Goal: Task Accomplishment & Management: Complete application form

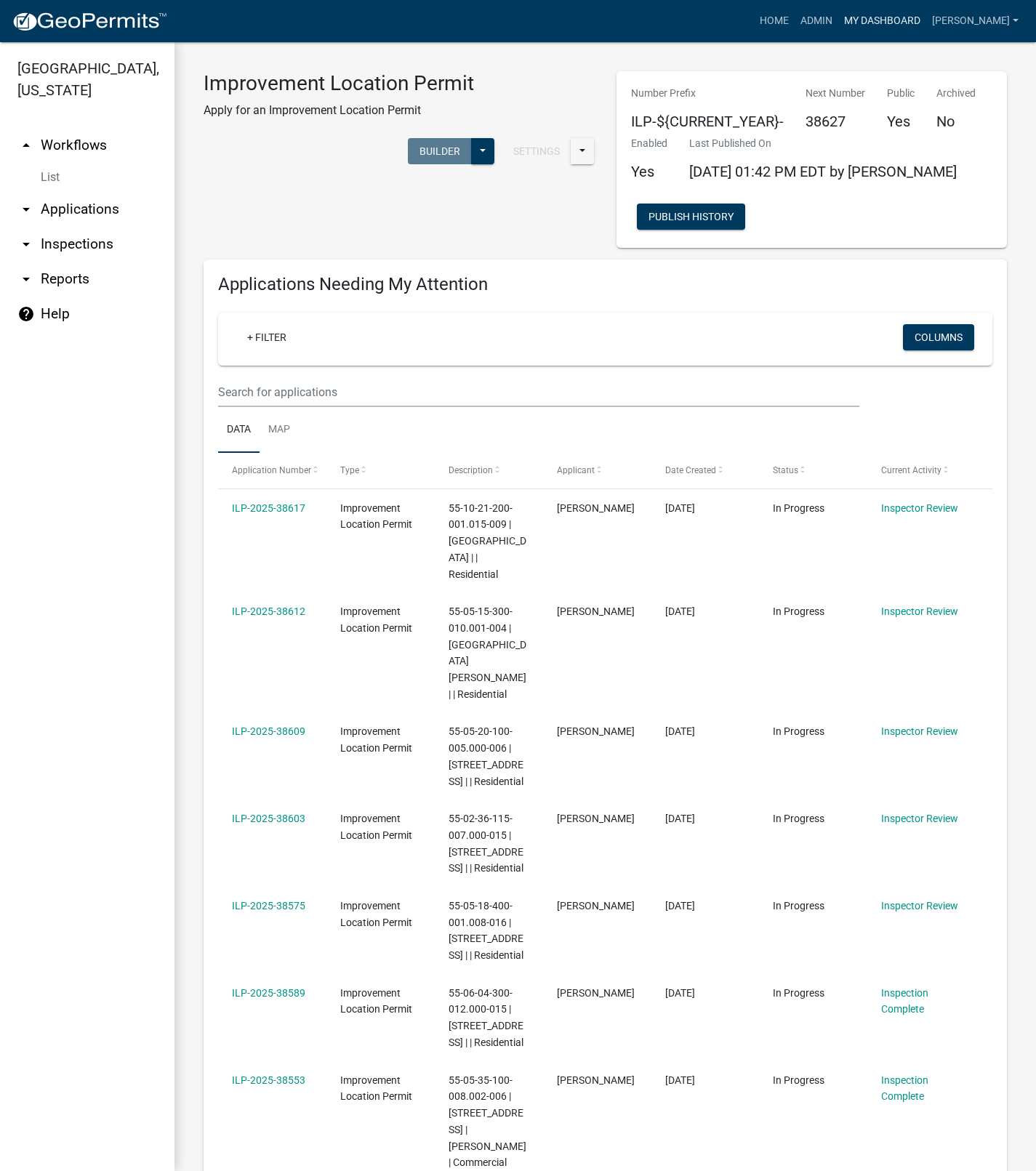
click at [912, 19] on link "My Dashboard" at bounding box center [882, 21] width 88 height 28
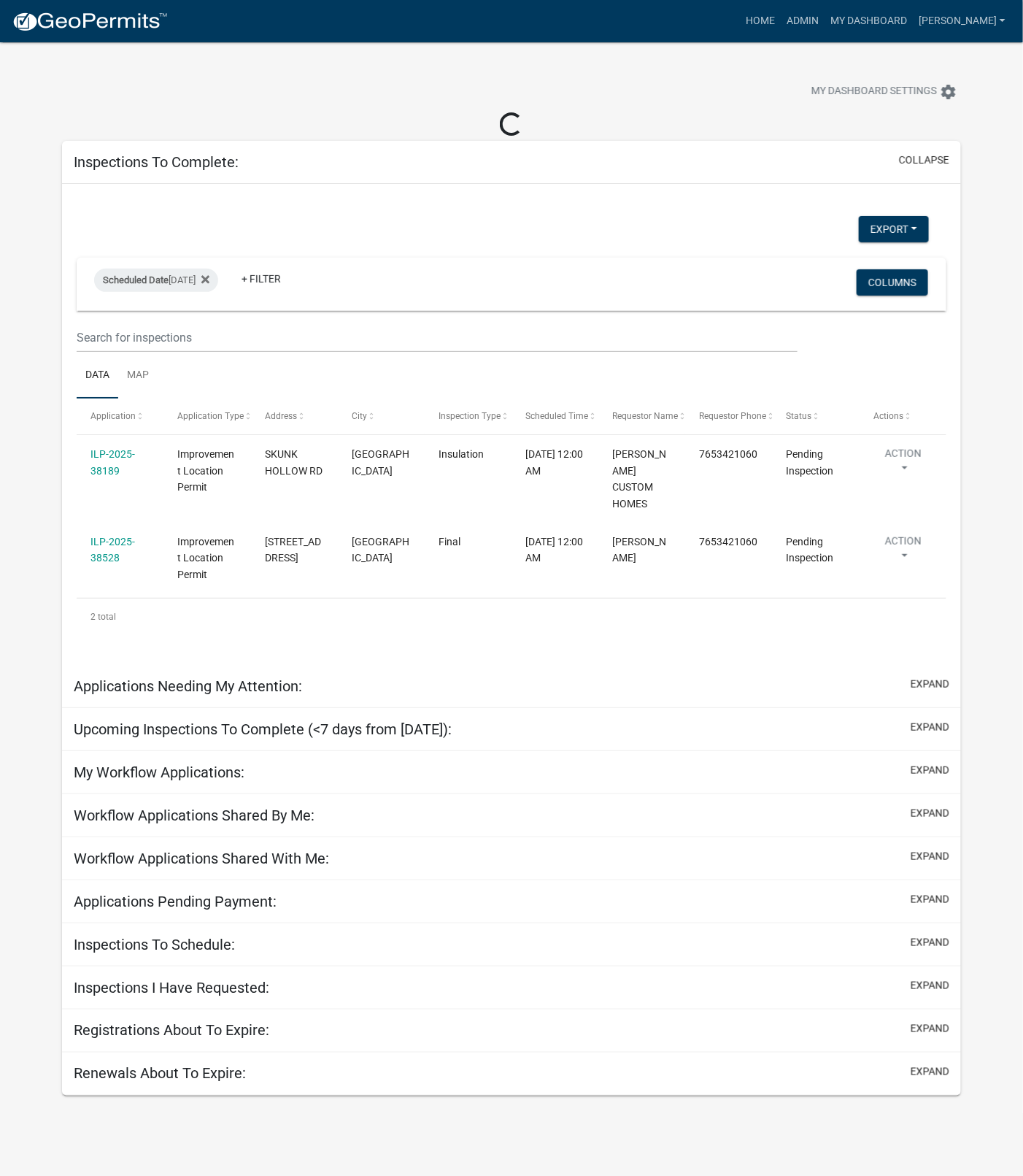
click at [111, 450] on link "ILP-2025-38189" at bounding box center [112, 462] width 44 height 29
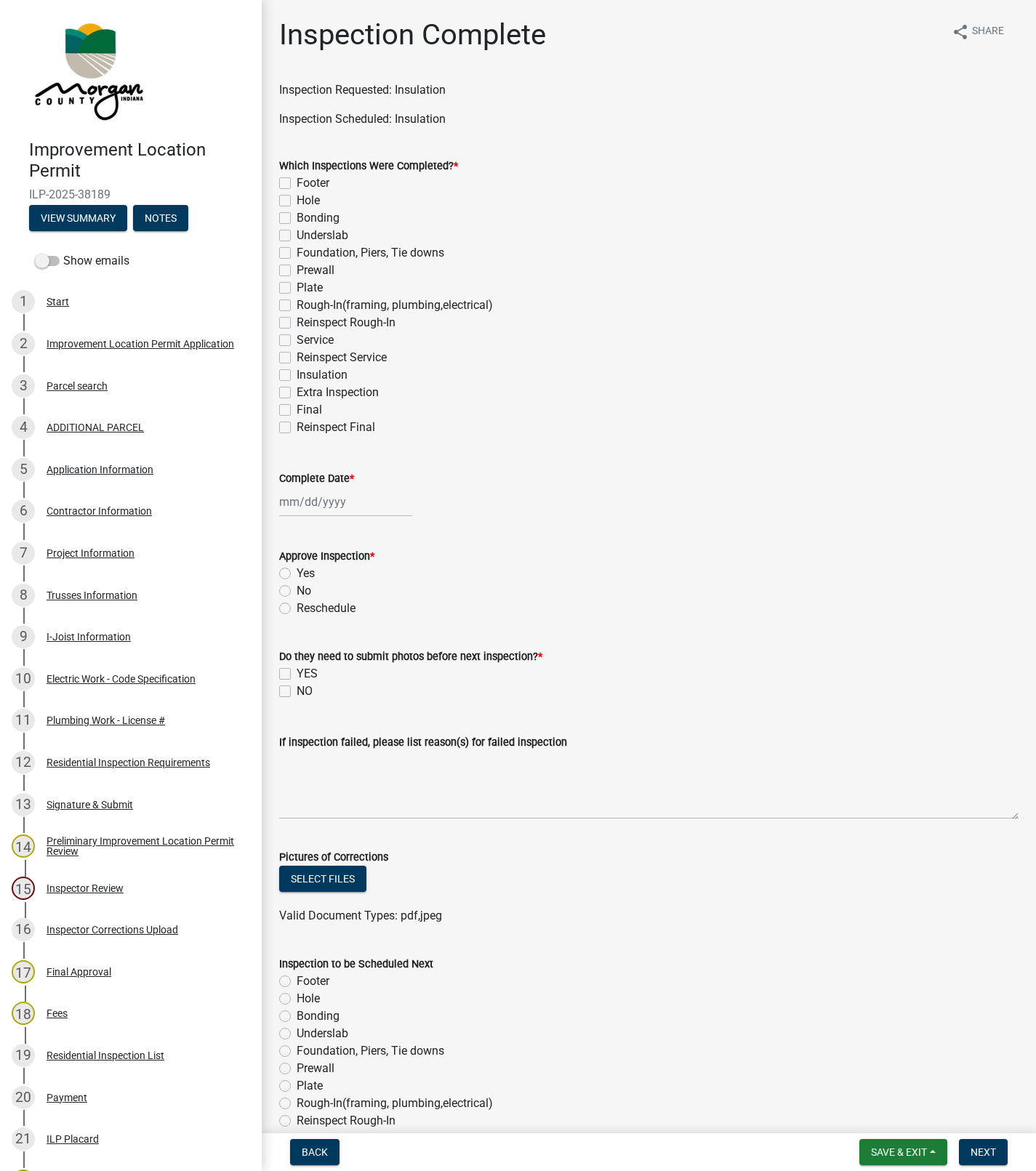
click at [296, 375] on label "Insulation" at bounding box center [321, 374] width 50 height 17
click at [296, 375] on input "Insulation" at bounding box center [301, 371] width 9 height 9
checkbox input "true"
checkbox input "false"
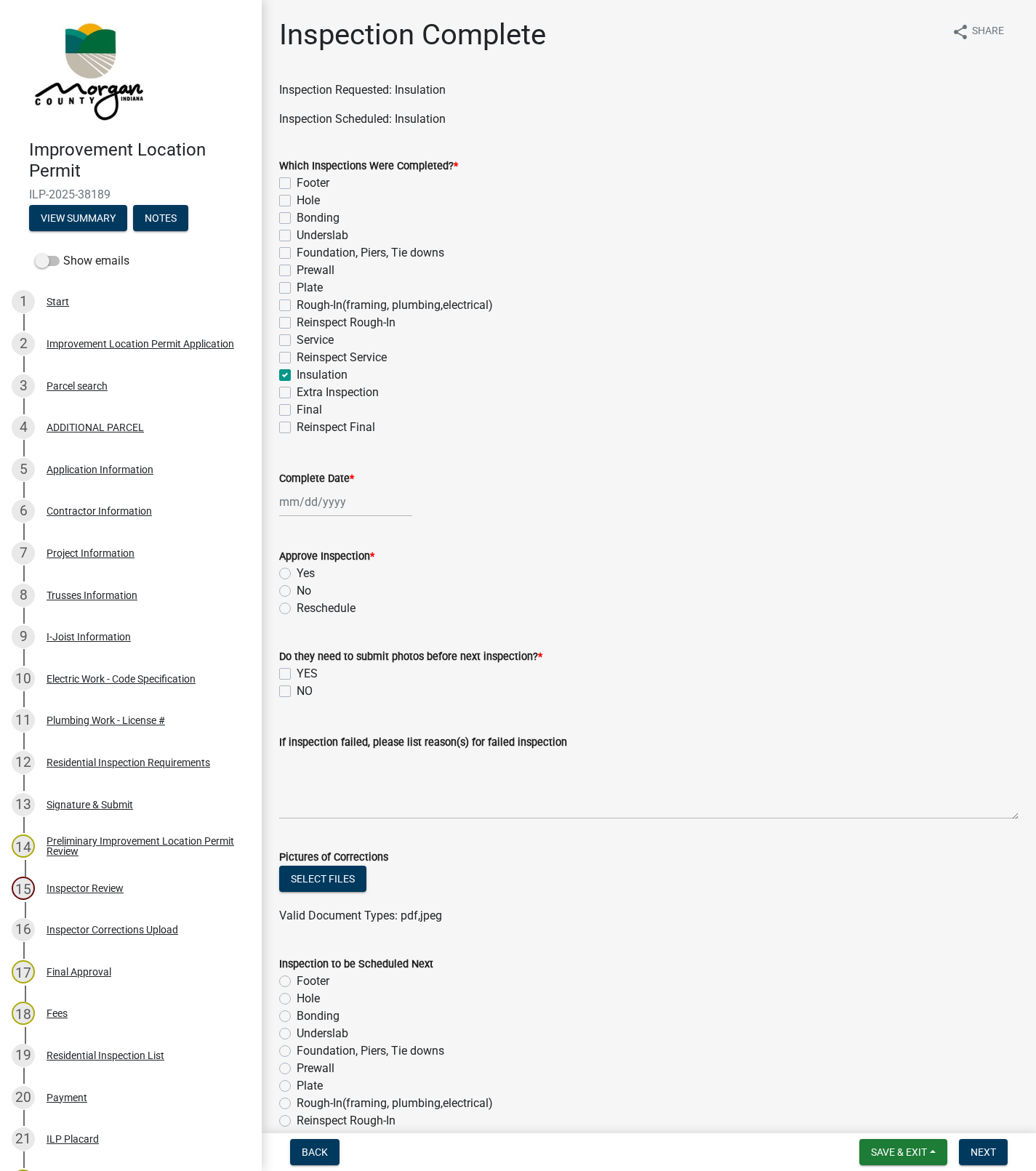
checkbox input "false"
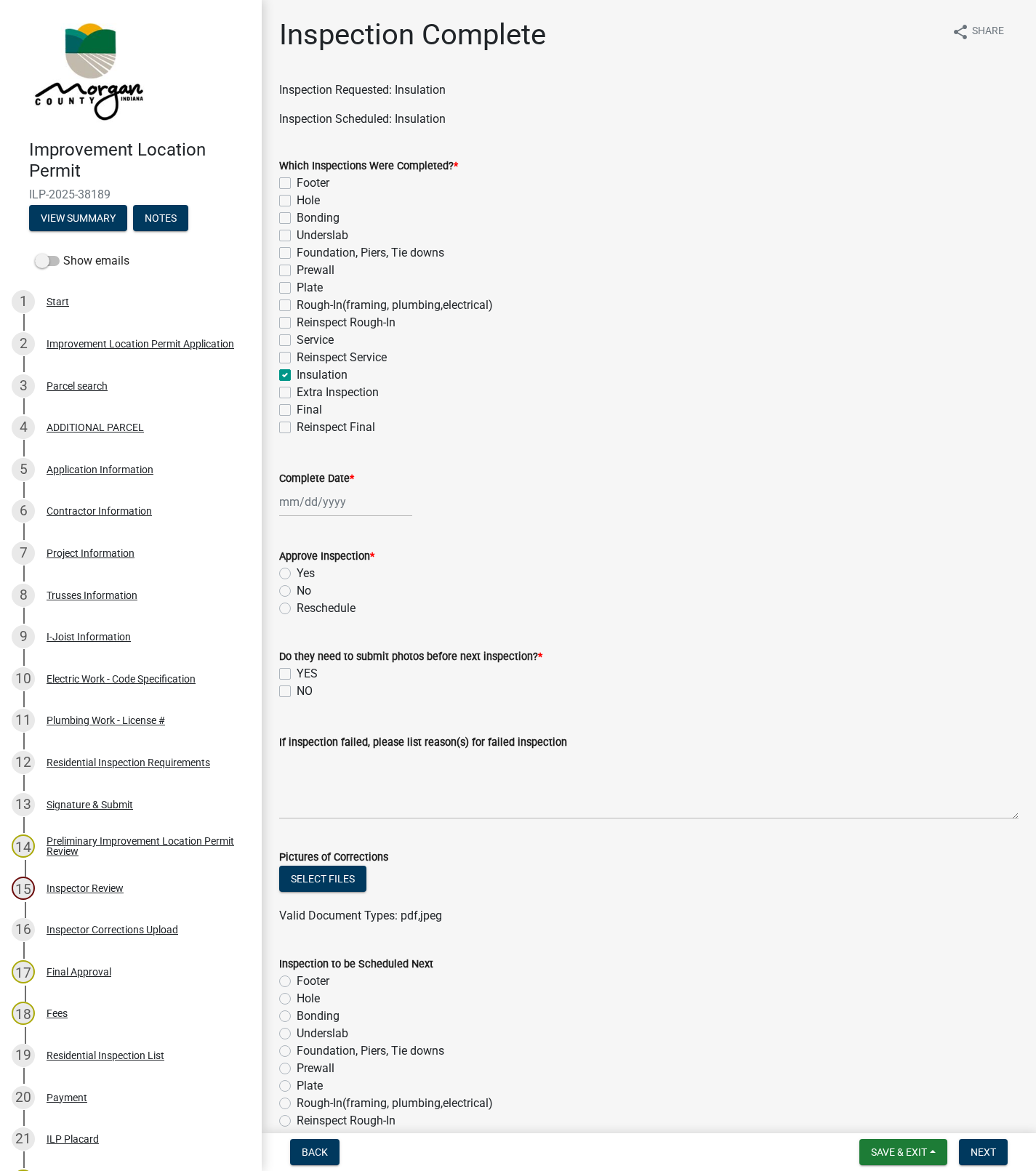
checkbox input "false"
checkbox input "true"
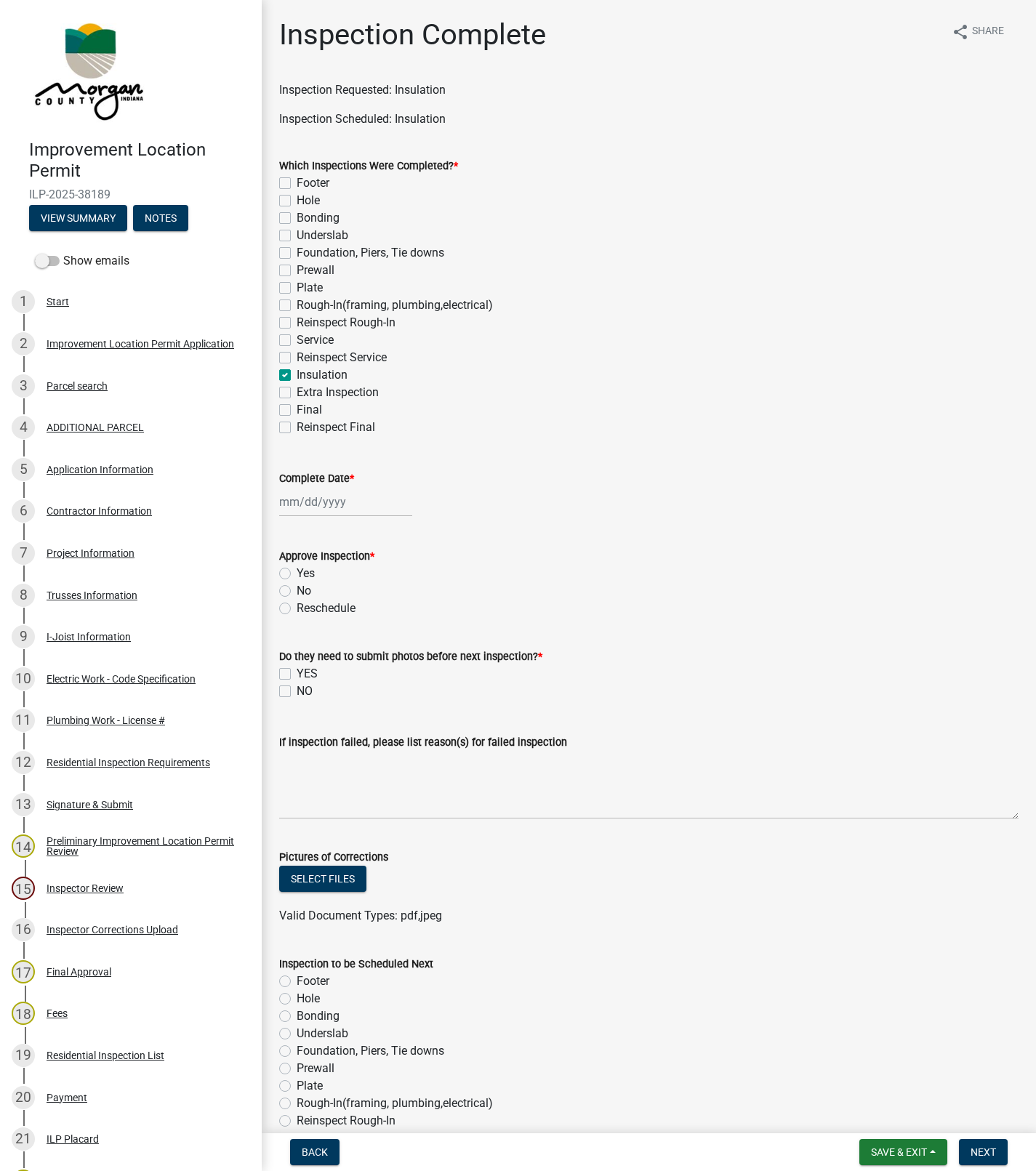
checkbox input "false"
click at [306, 497] on div at bounding box center [345, 502] width 133 height 29
select select "9"
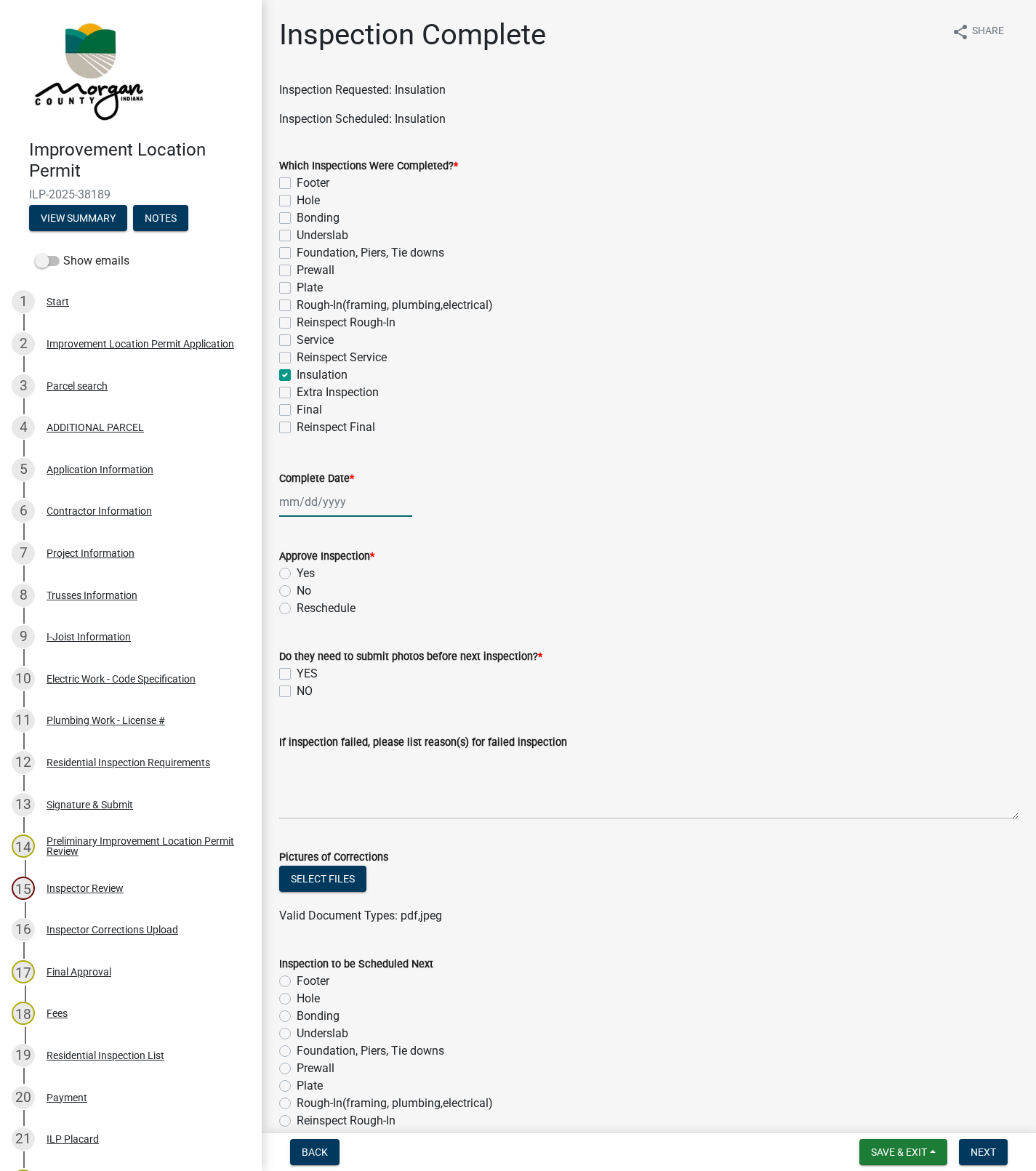
select select "2025"
click at [317, 672] on div "30" at bounding box center [317, 672] width 23 height 23
type input "[DATE]"
click at [296, 574] on label "Yes" at bounding box center [306, 573] width 18 height 17
click at [296, 574] on input "Yes" at bounding box center [301, 569] width 9 height 9
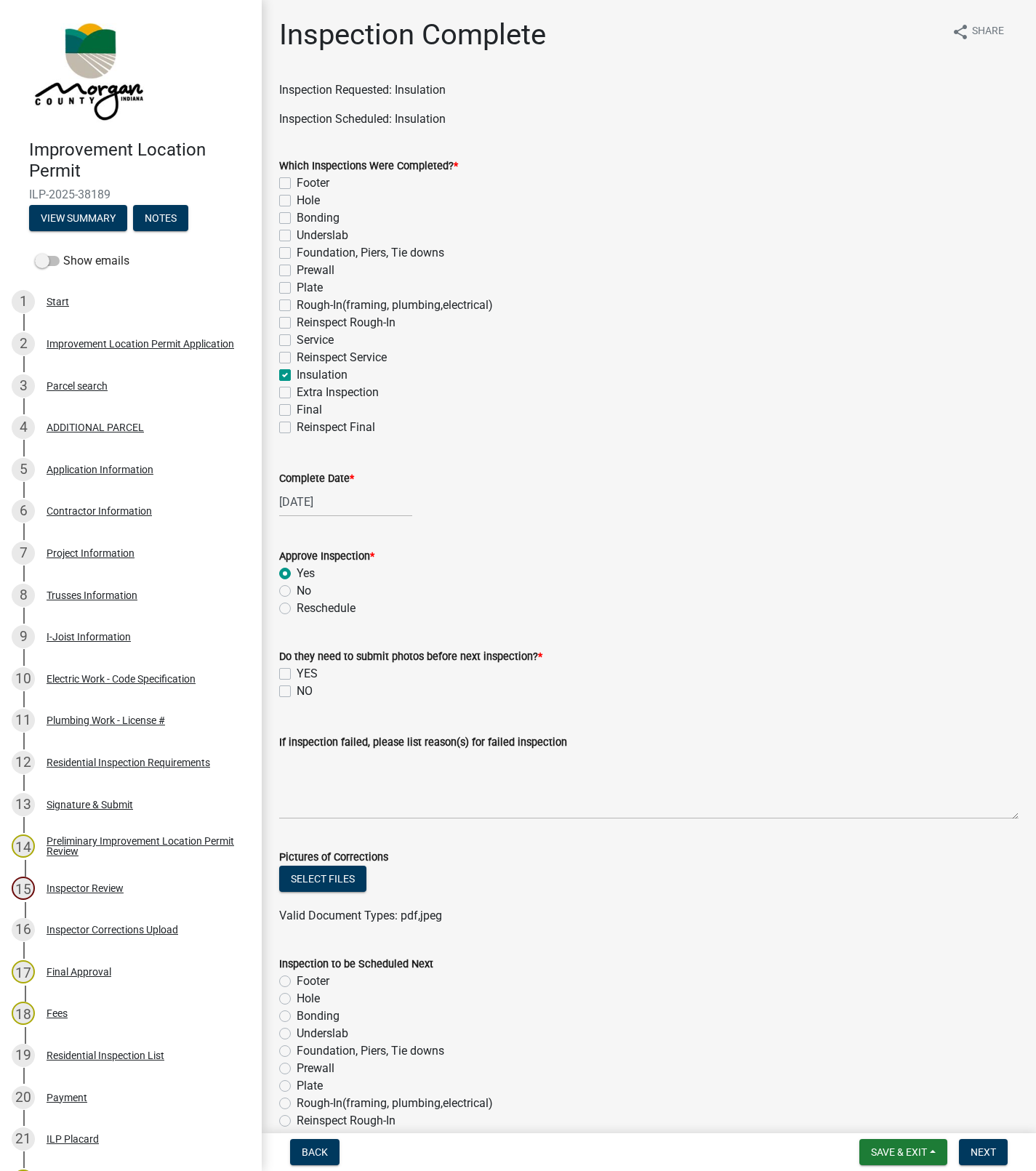
radio input "true"
click at [296, 694] on label "NO" at bounding box center [304, 691] width 16 height 17
click at [296, 692] on input "NO" at bounding box center [301, 687] width 9 height 9
checkbox input "true"
checkbox input "false"
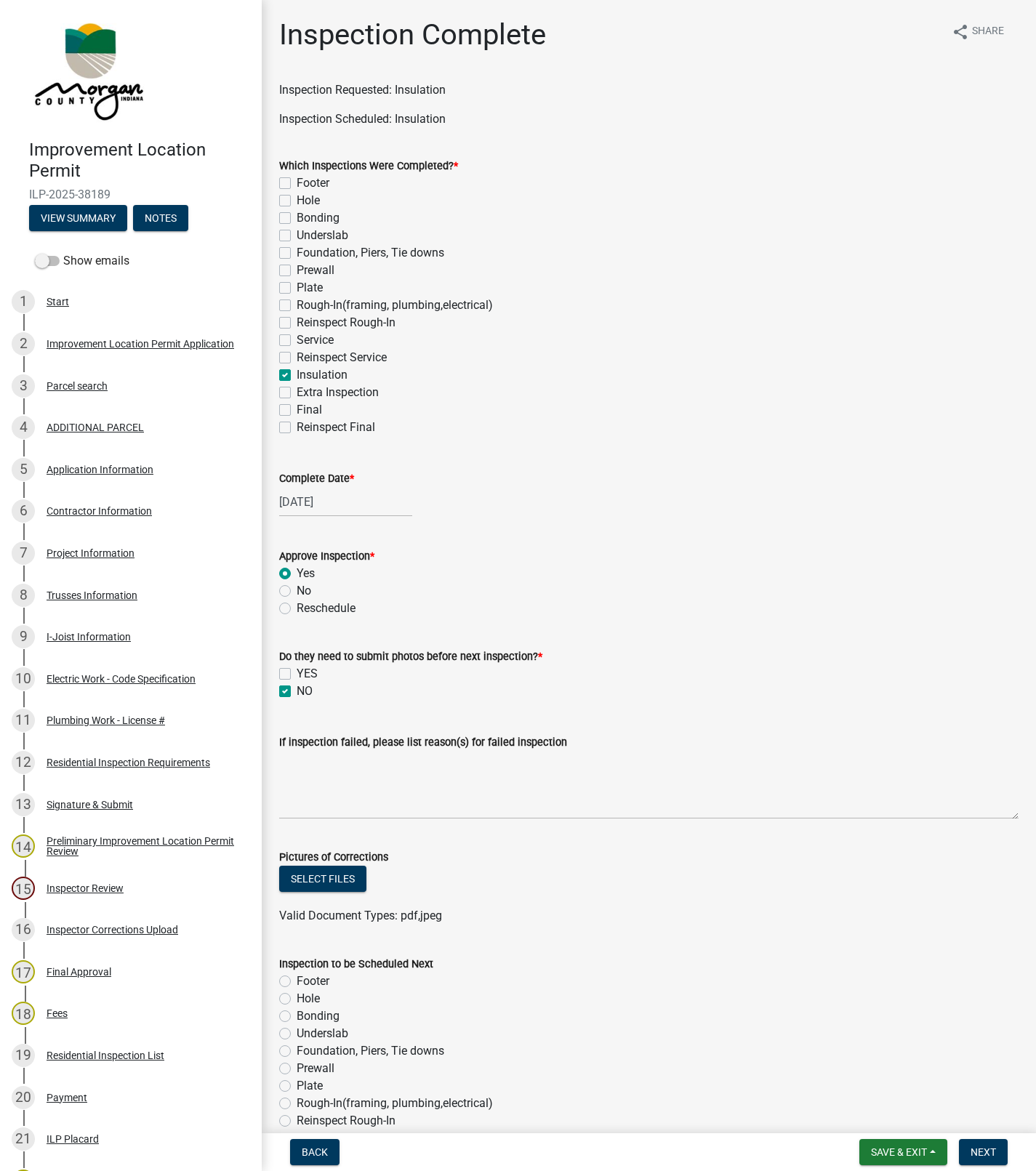
checkbox input "true"
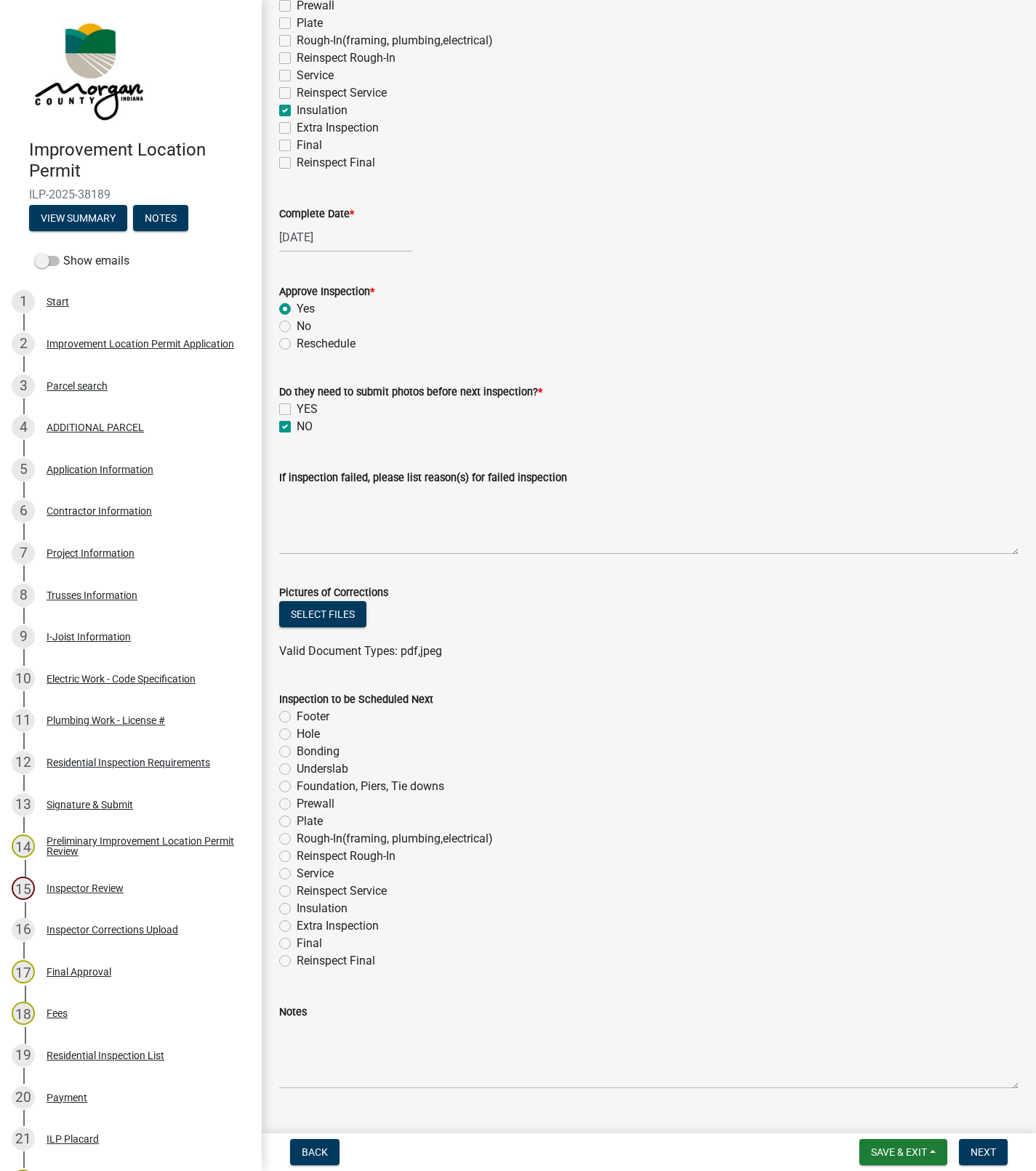
scroll to position [295, 0]
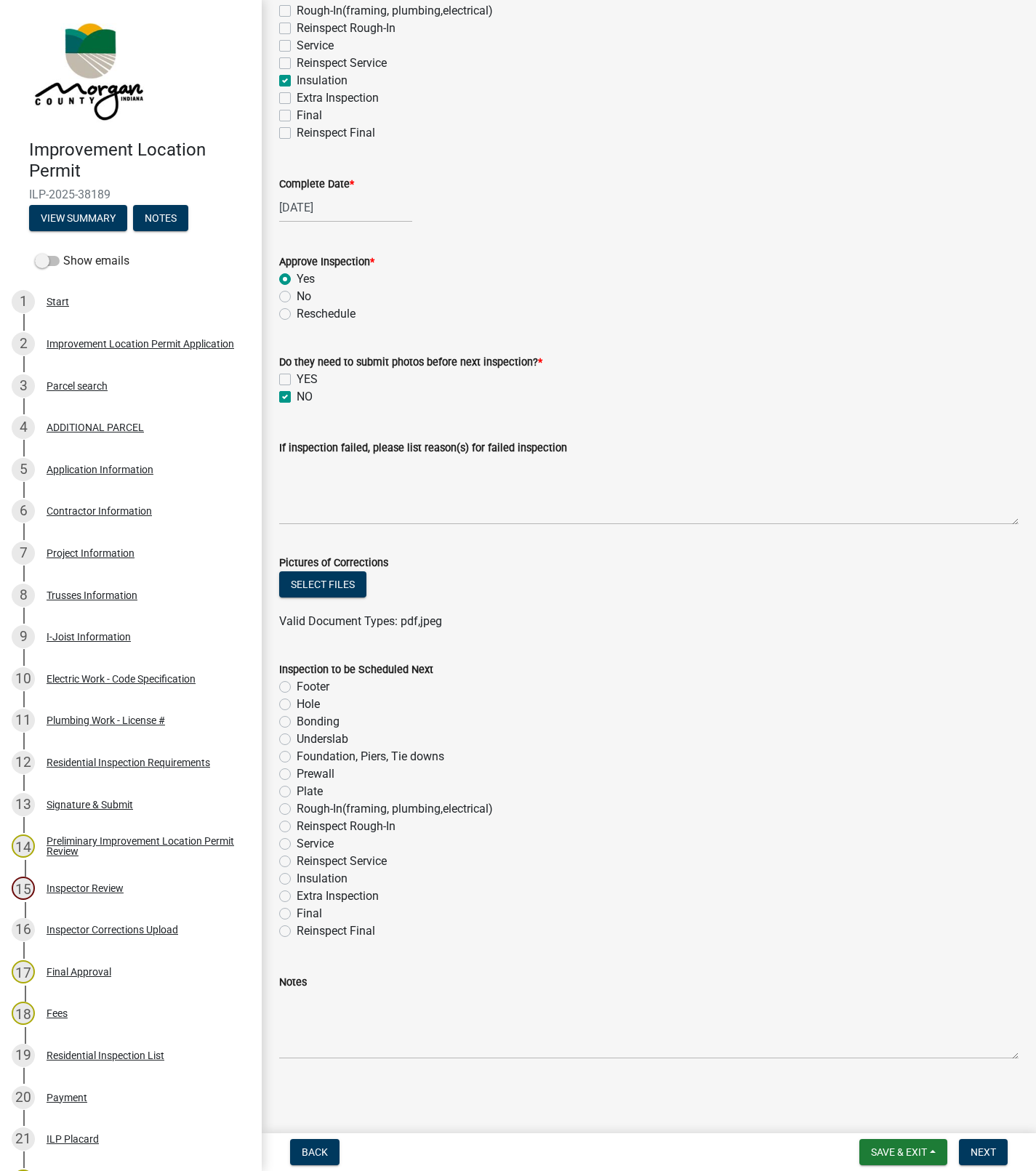
click at [296, 842] on label "Service" at bounding box center [315, 843] width 37 height 17
click at [296, 842] on input "Service" at bounding box center [301, 840] width 9 height 9
radio input "true"
click at [982, 1152] on span "Next" at bounding box center [983, 1152] width 26 height 12
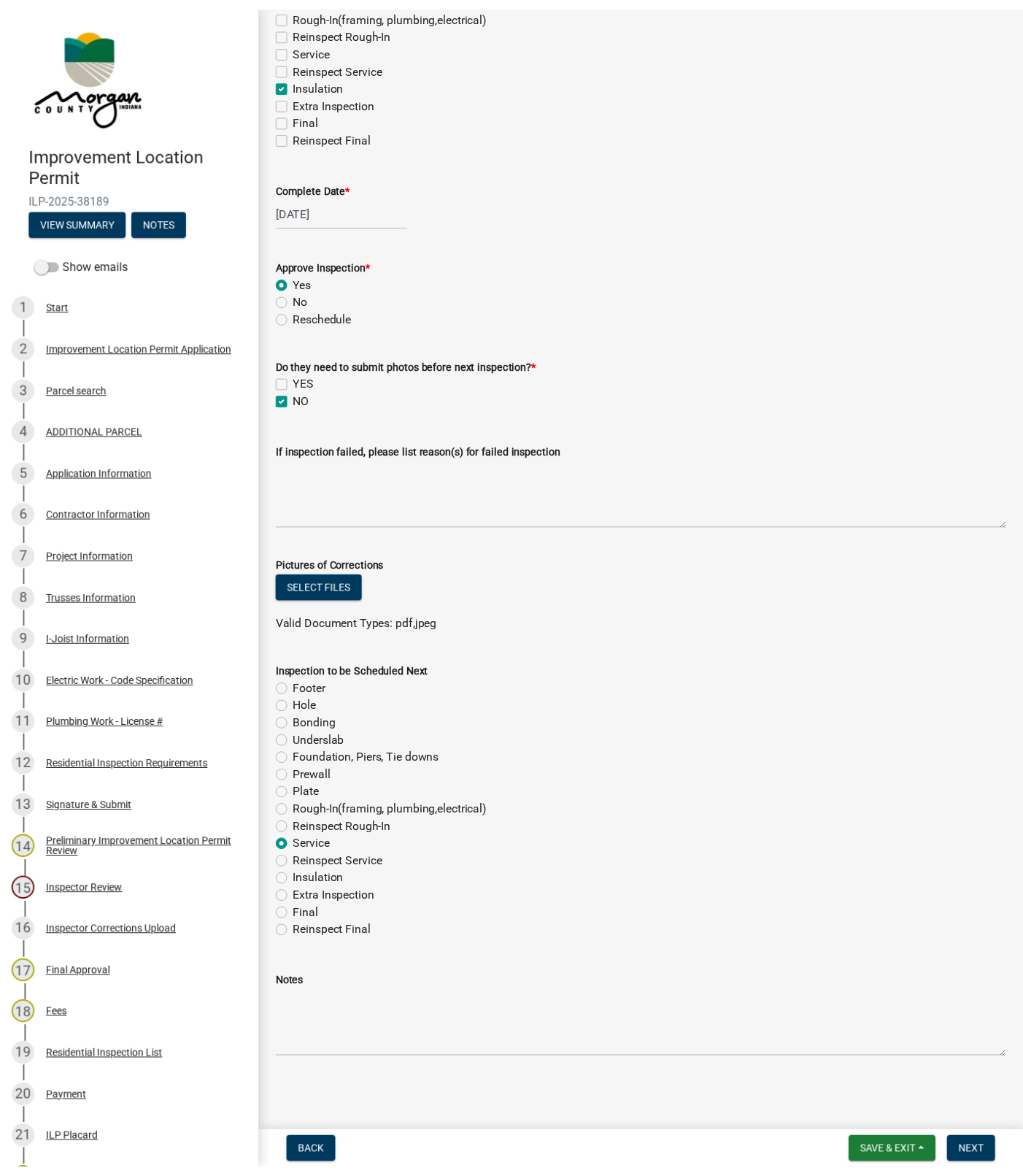
scroll to position [0, 0]
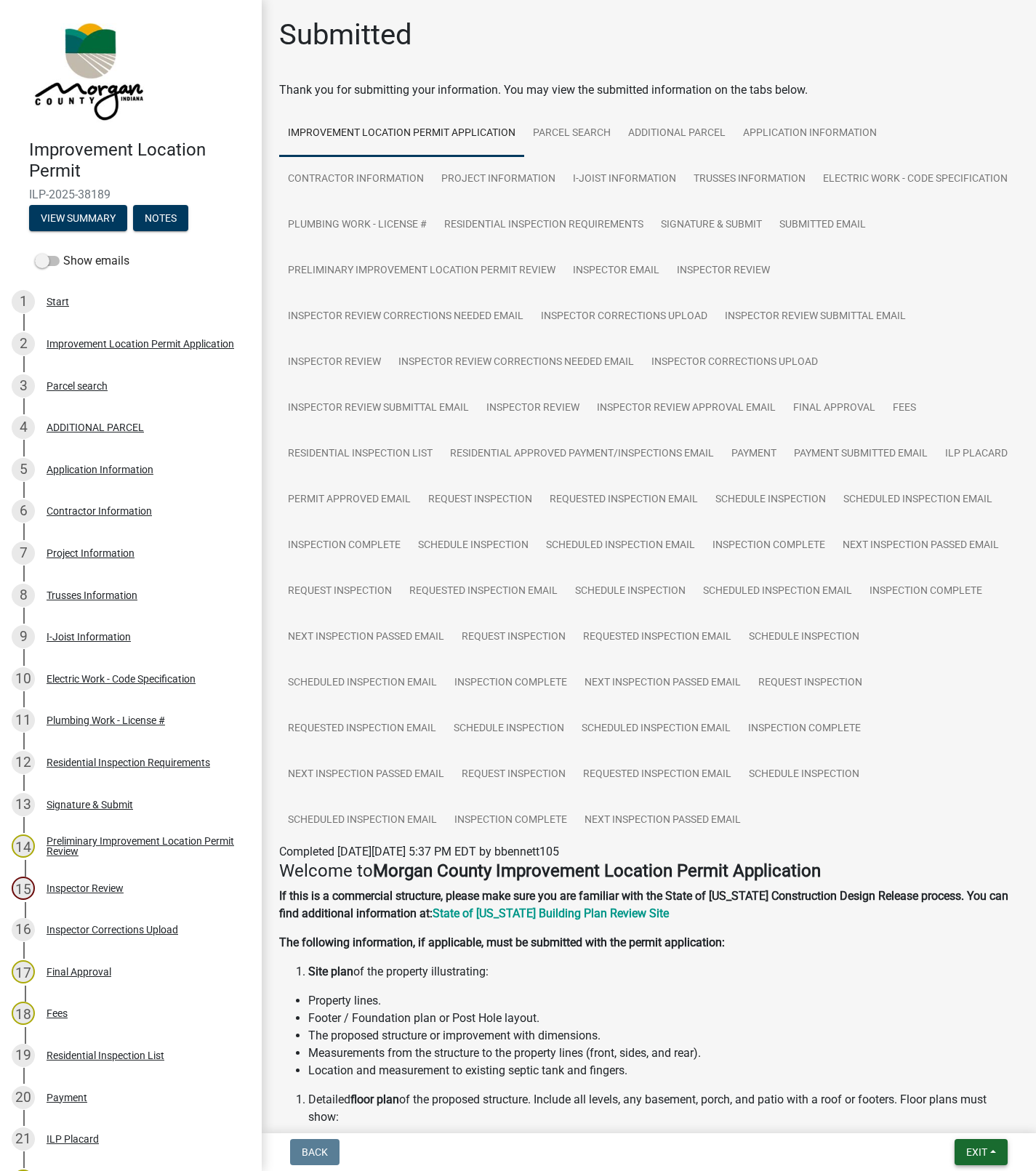
click at [976, 1152] on span "Exit" at bounding box center [976, 1152] width 21 height 12
click at [927, 1127] on button "Save & Exit" at bounding box center [949, 1115] width 117 height 35
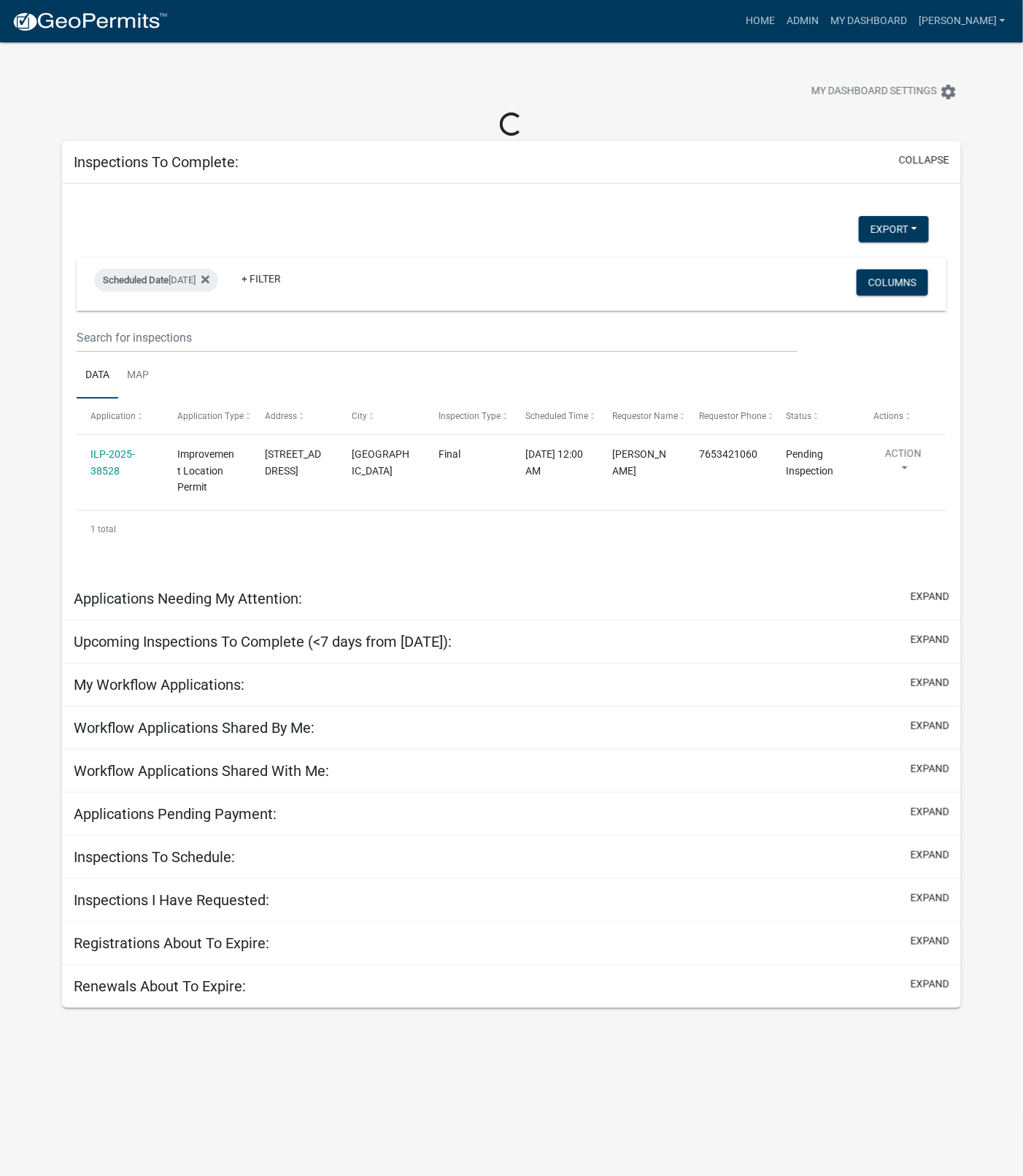
select select "1: 25"
